Goal: Transaction & Acquisition: Purchase product/service

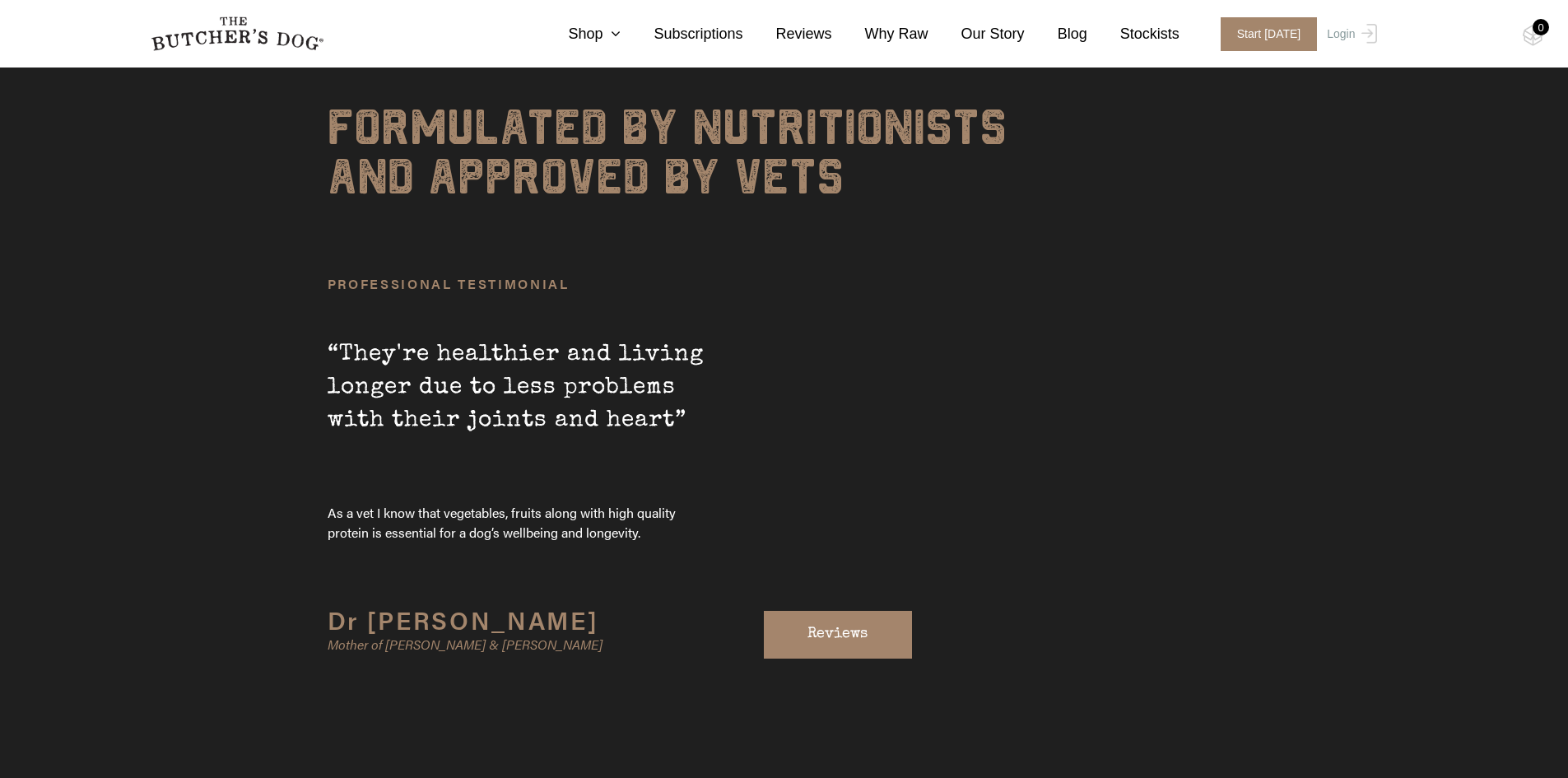
scroll to position [5622, 0]
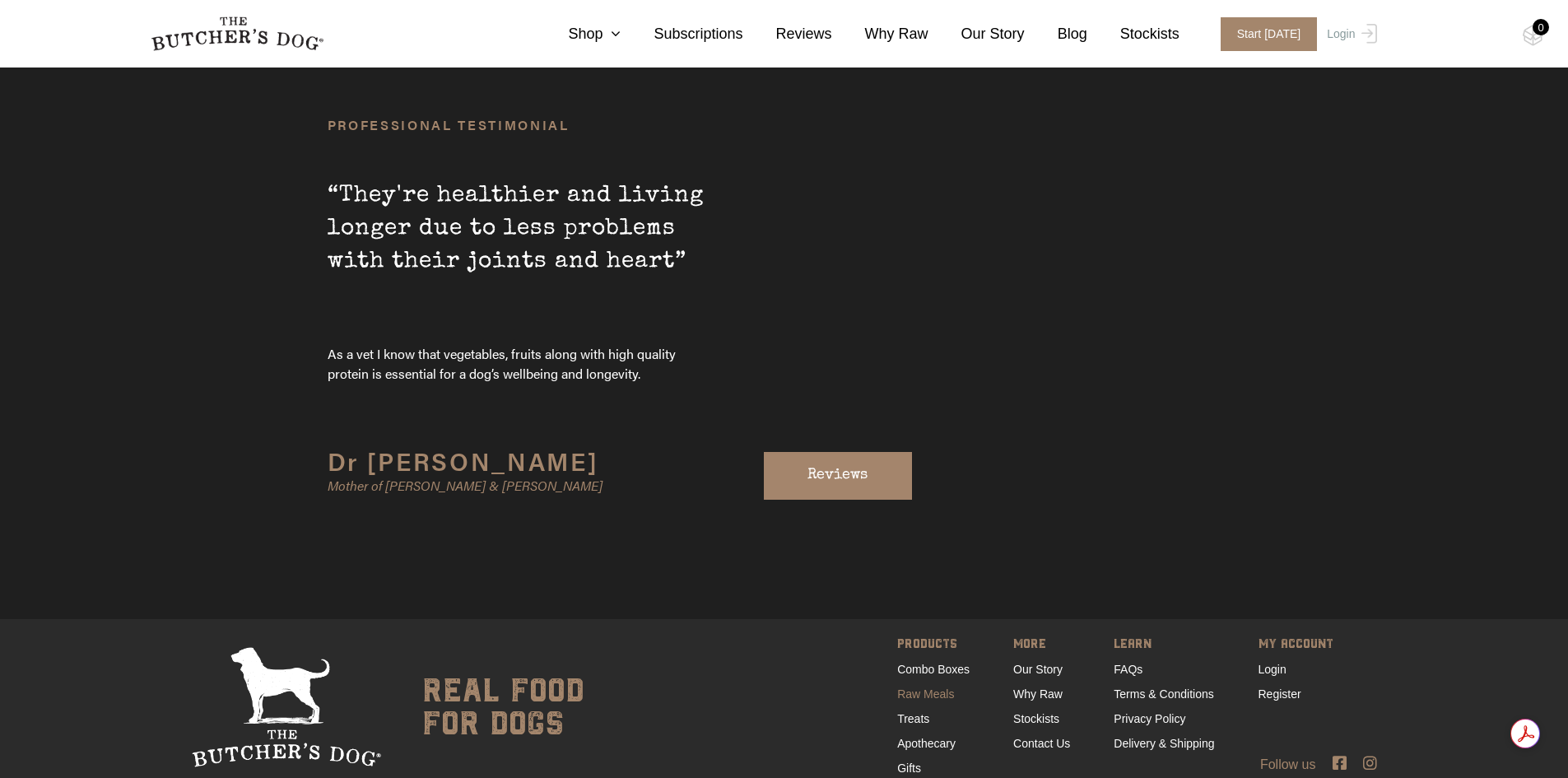
click at [942, 687] on link "Raw Meals" at bounding box center [924, 693] width 56 height 13
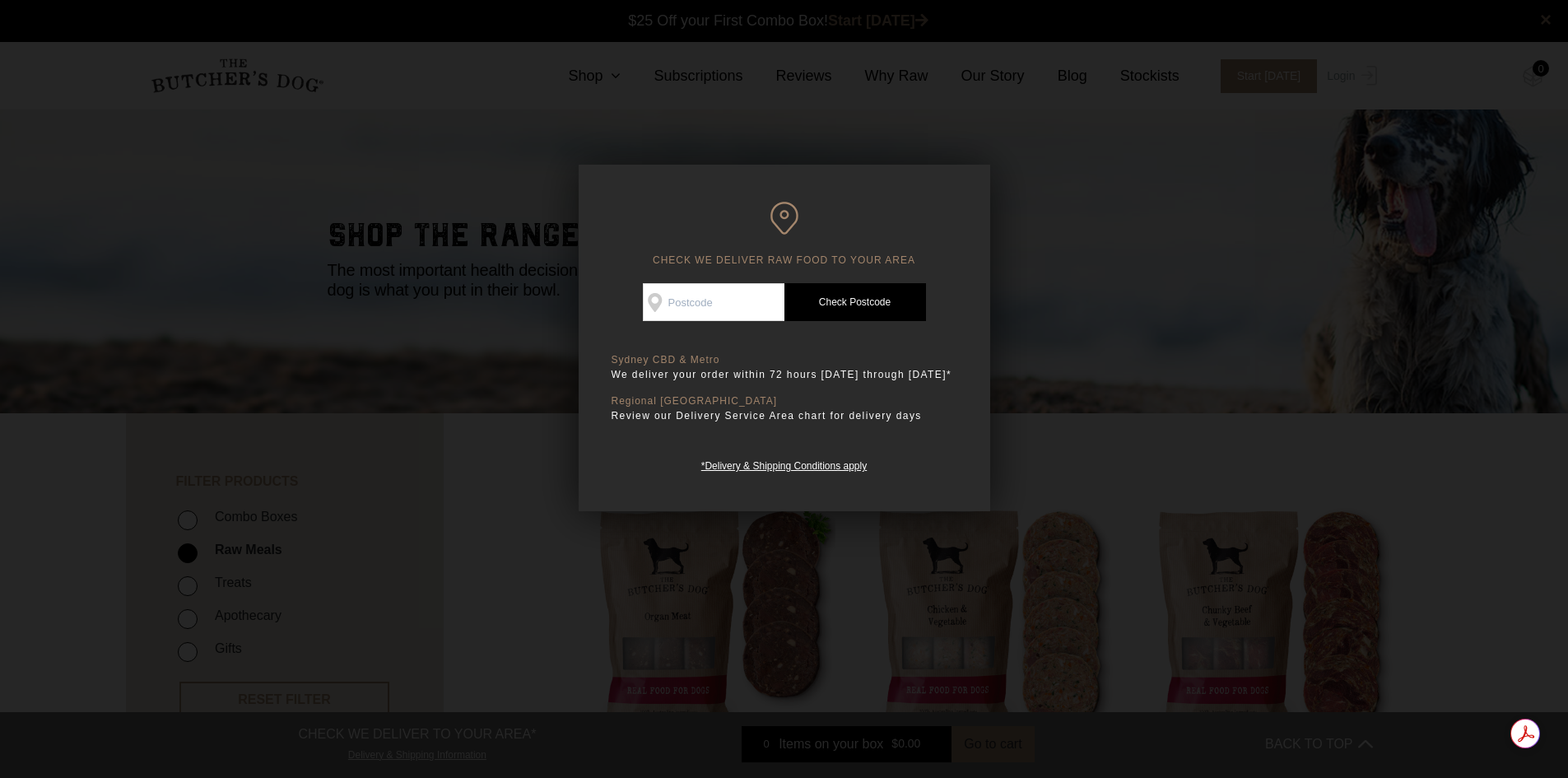
click at [1117, 366] on div at bounding box center [784, 389] width 1568 height 778
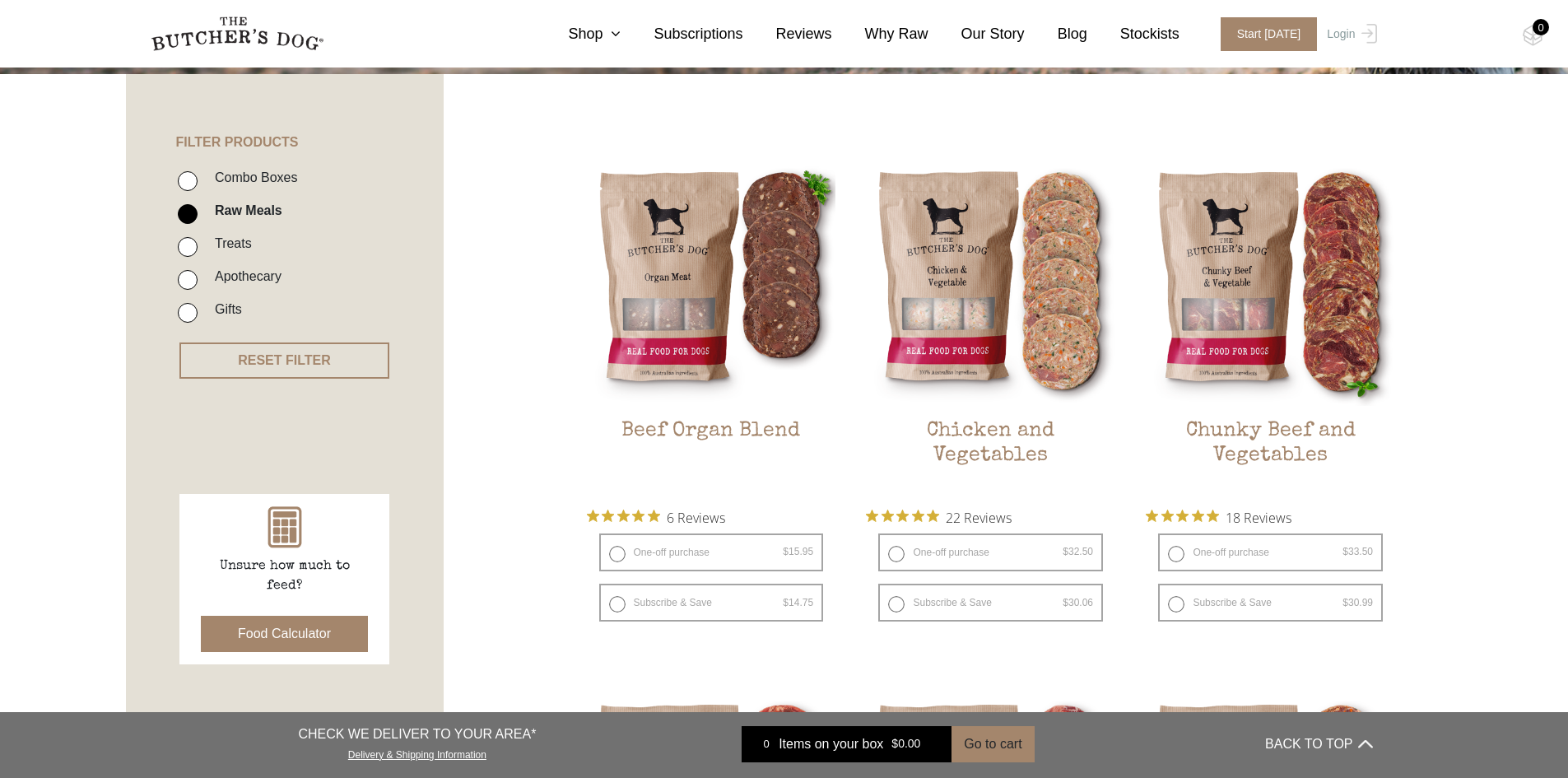
scroll to position [247, 0]
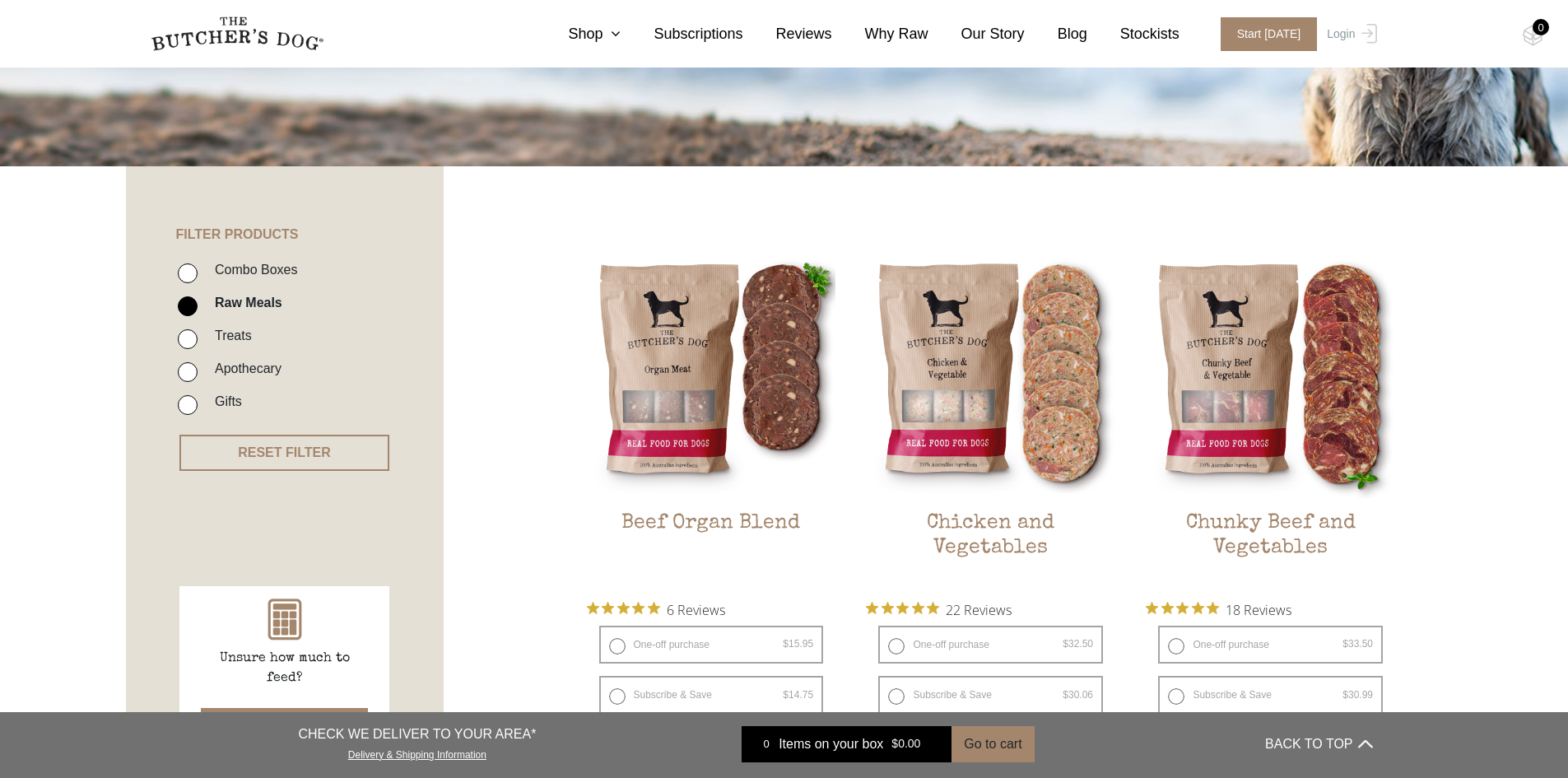
click at [217, 272] on label "Combo Boxes" at bounding box center [252, 269] width 91 height 22
click at [198, 272] on input "Combo Boxes" at bounding box center [188, 273] width 20 height 20
checkbox input "true"
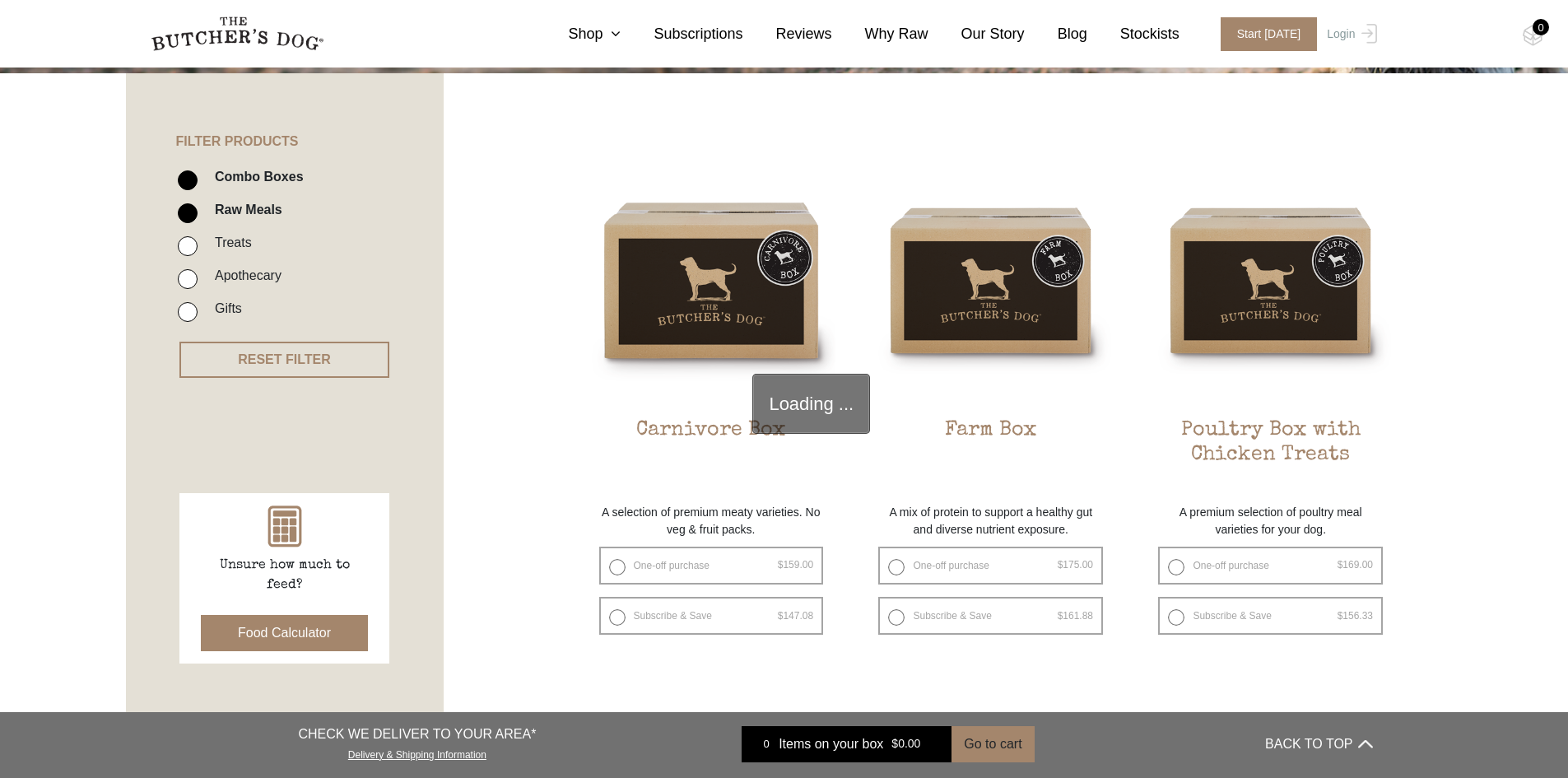
scroll to position [372, 0]
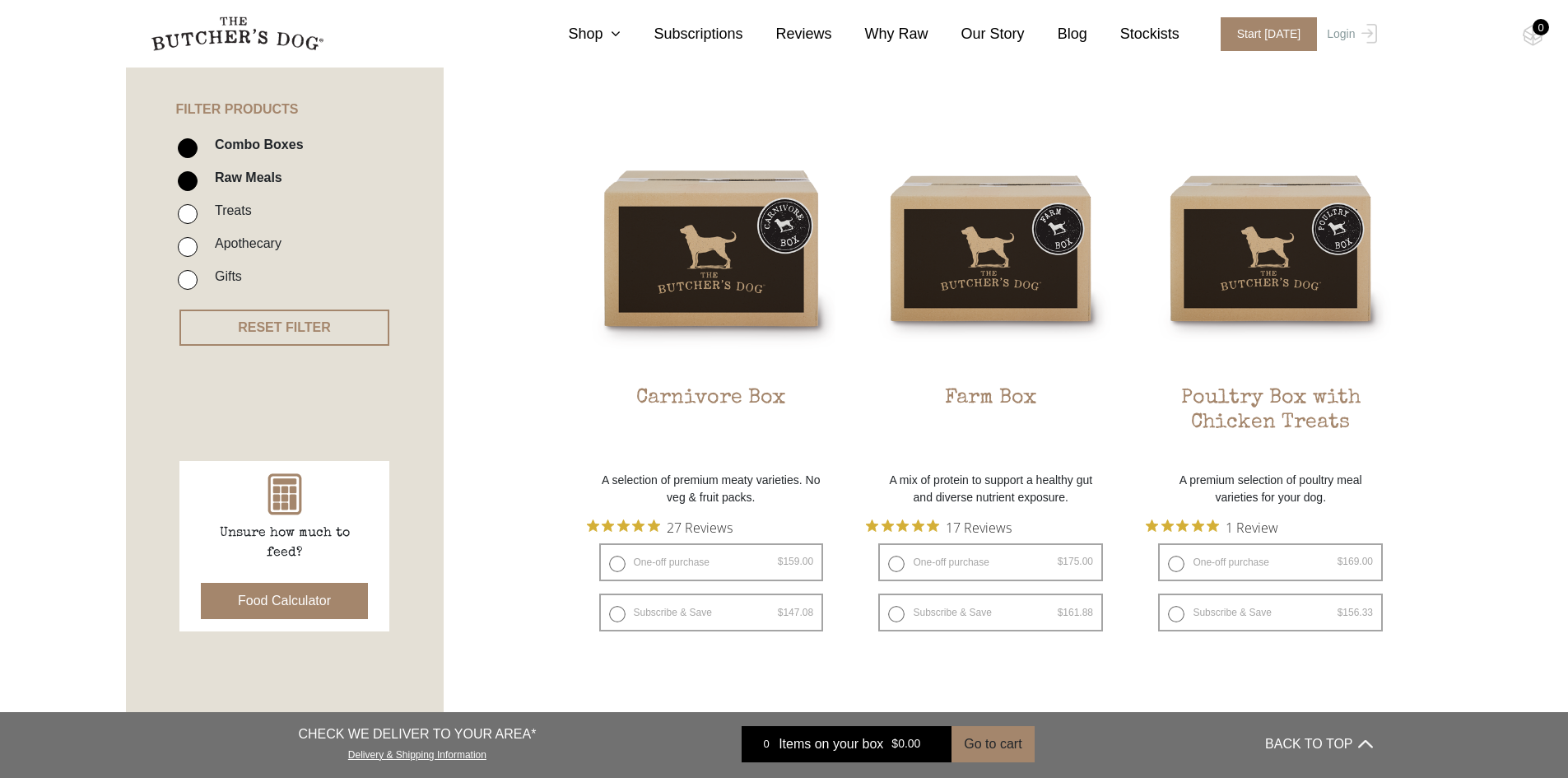
click at [190, 153] on input "Combo Boxes" at bounding box center [188, 148] width 20 height 20
checkbox input "false"
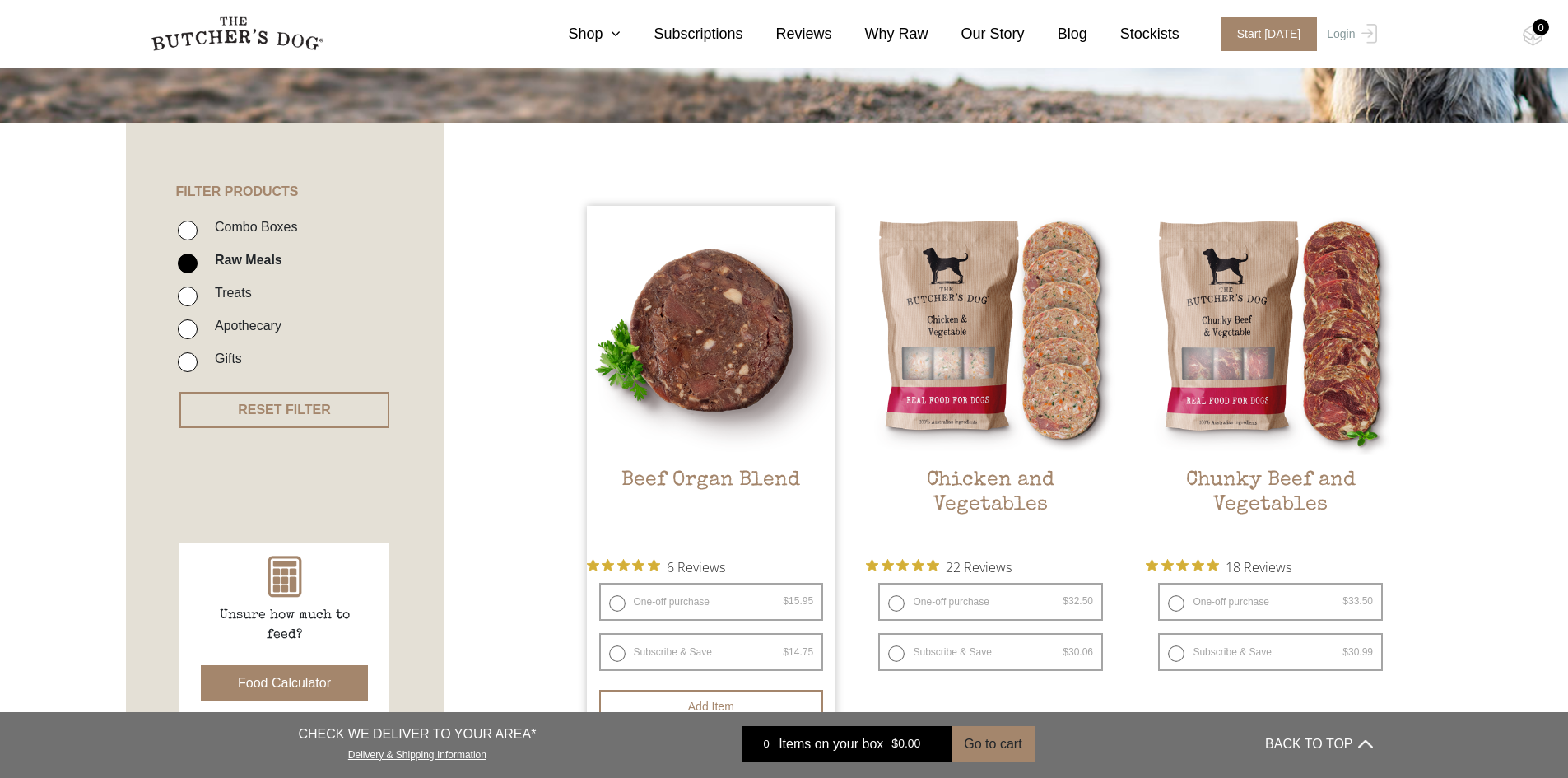
scroll to position [948, 0]
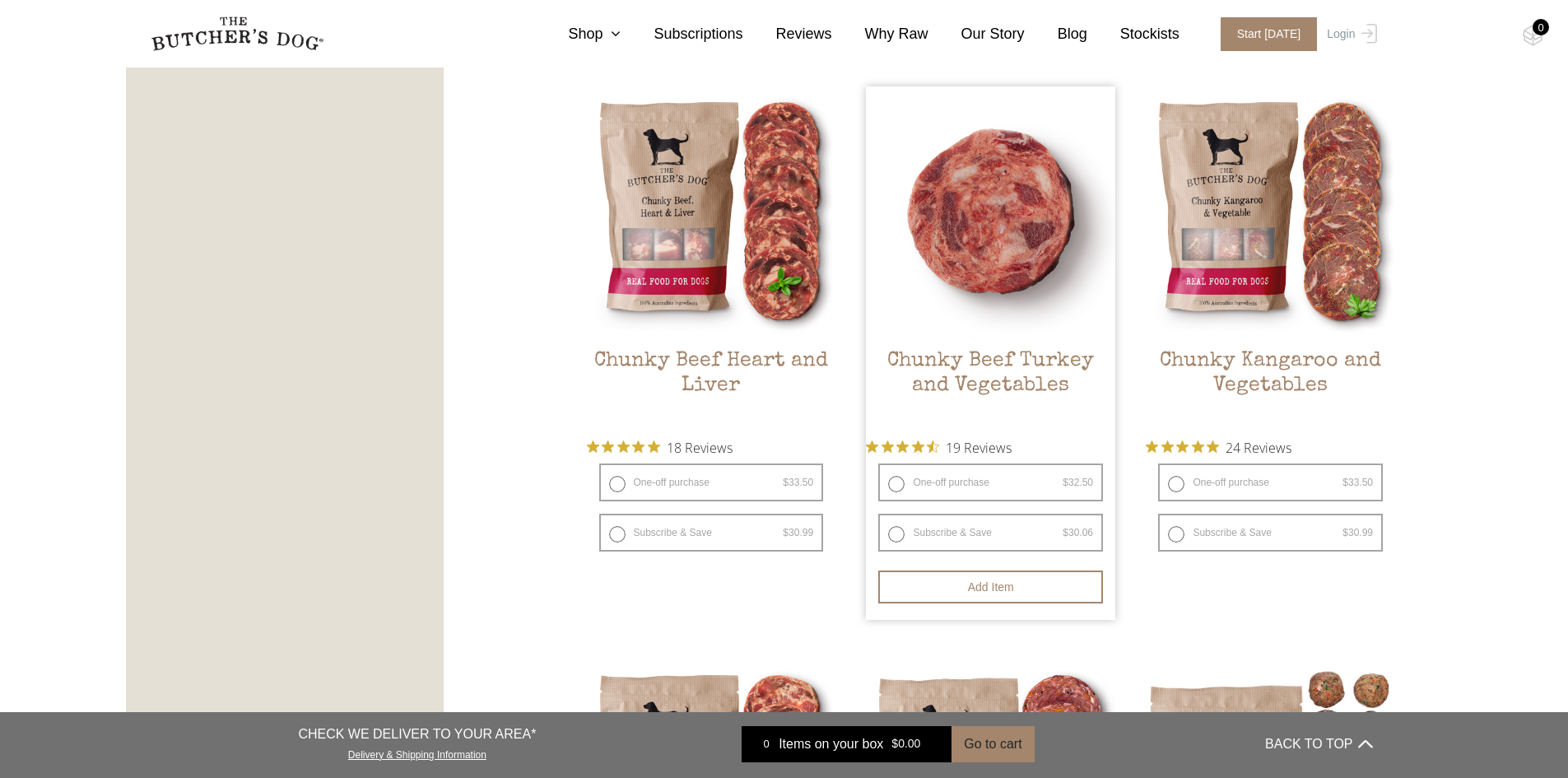
click at [1058, 281] on img at bounding box center [991, 211] width 249 height 249
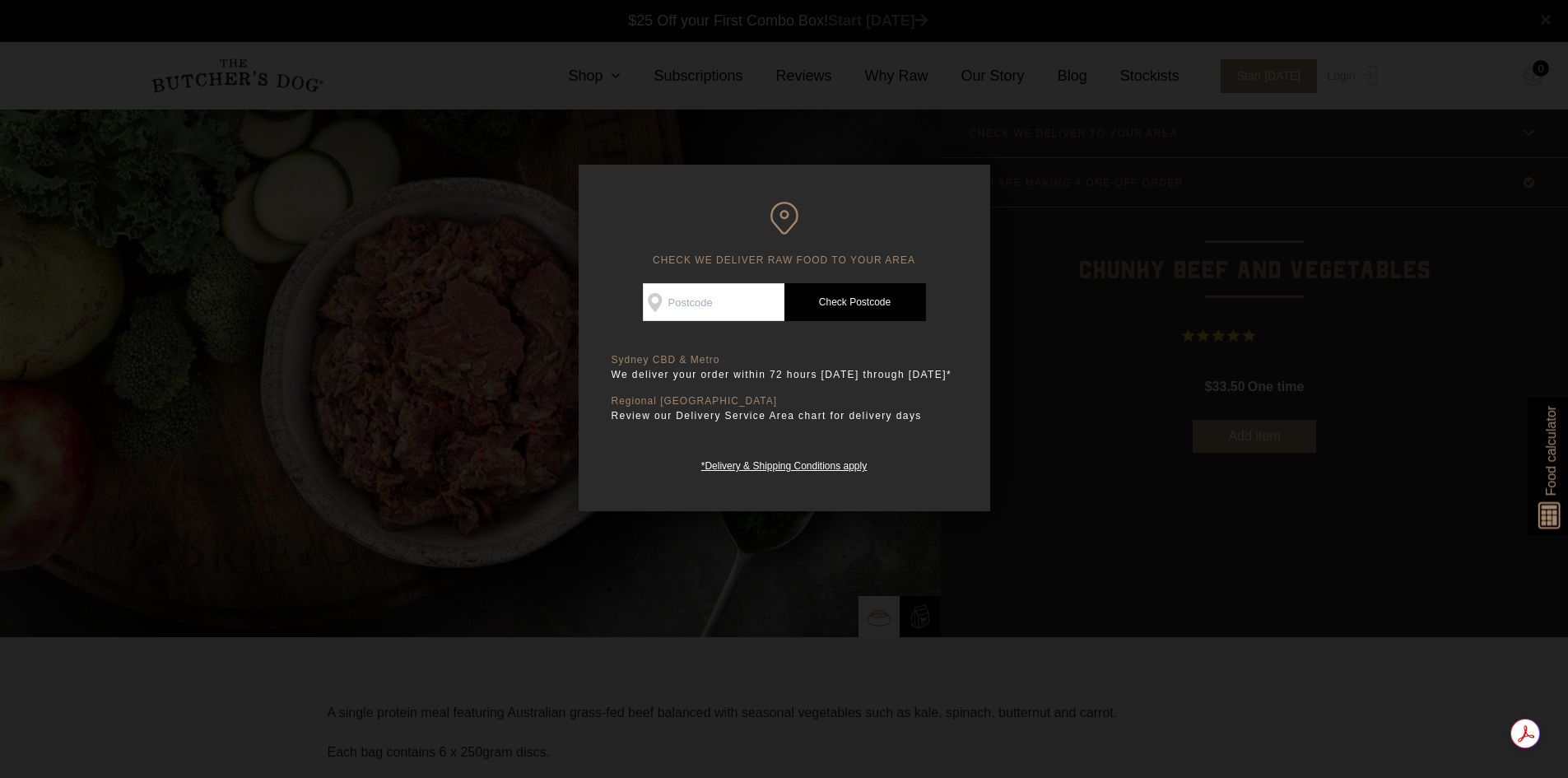
click at [758, 303] on input "Check Availability At" at bounding box center [713, 302] width 141 height 38
type input "2173"
click at [851, 304] on link "Check Postcode" at bounding box center [854, 302] width 141 height 38
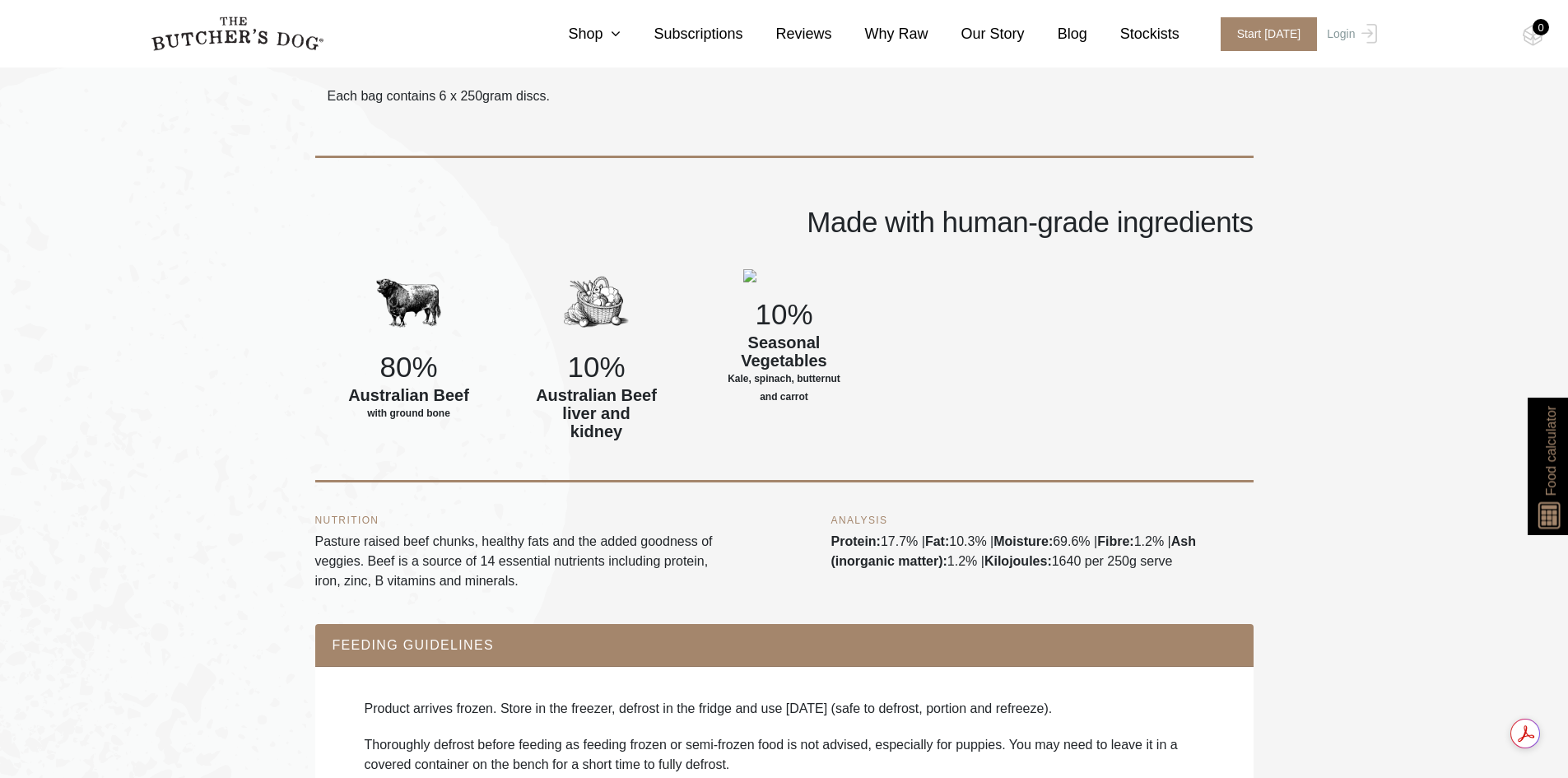
scroll to position [658, 0]
